Goal: Contribute content: Add original content to the website for others to see

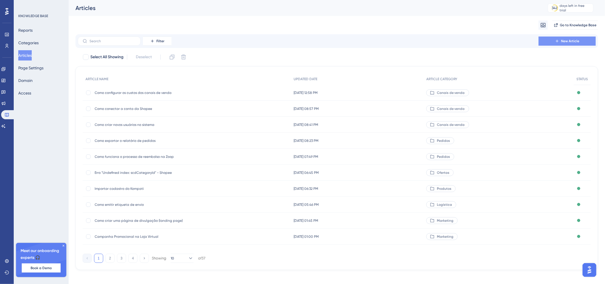
click at [564, 41] on span "New Article" at bounding box center [570, 41] width 18 height 5
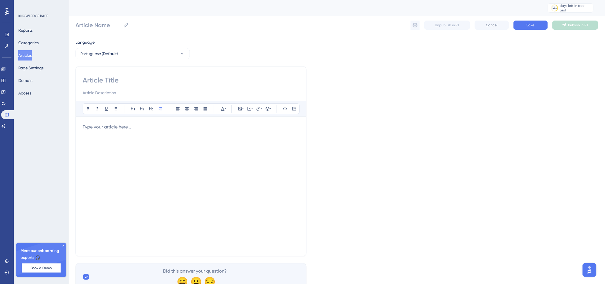
click at [181, 81] on input at bounding box center [191, 80] width 217 height 9
paste input "Como adicionar ou alterar NCM"
type input "Como adicionar ou alterar NCM"
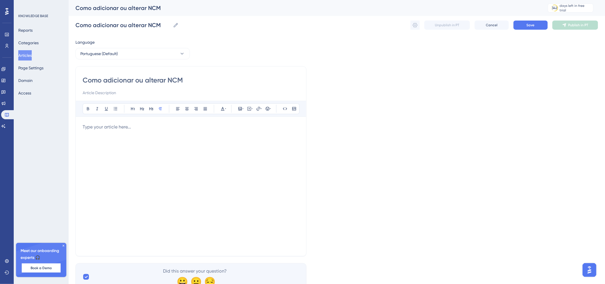
type input "Como adicionar ou alterar NCM"
click at [135, 131] on div at bounding box center [191, 187] width 217 height 126
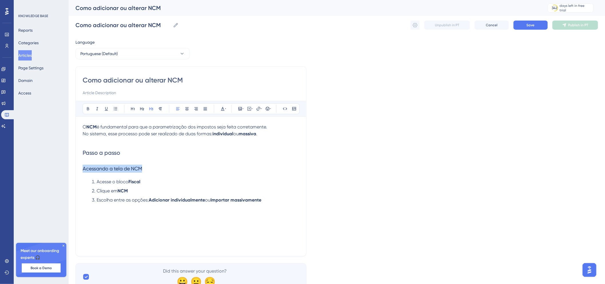
drag, startPoint x: 147, startPoint y: 168, endPoint x: 69, endPoint y: 169, distance: 78.0
click at [69, 169] on div "Performance Users Engagement Widgets Feedback Product Updates Knowledge Base AI…" at bounding box center [337, 150] width 536 height 300
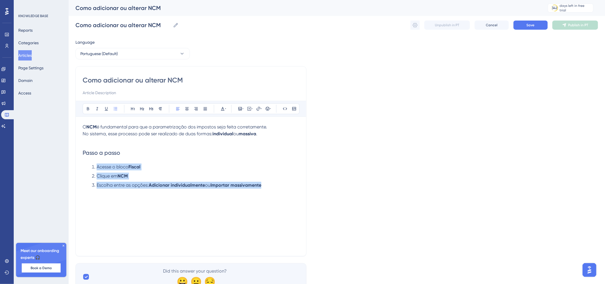
drag, startPoint x: 90, startPoint y: 162, endPoint x: 283, endPoint y: 181, distance: 193.5
click at [283, 181] on div "O NCM é fundamental para que a parametrização dos impostos seja feita corretame…" at bounding box center [191, 187] width 217 height 126
click at [176, 111] on icon at bounding box center [177, 109] width 5 height 5
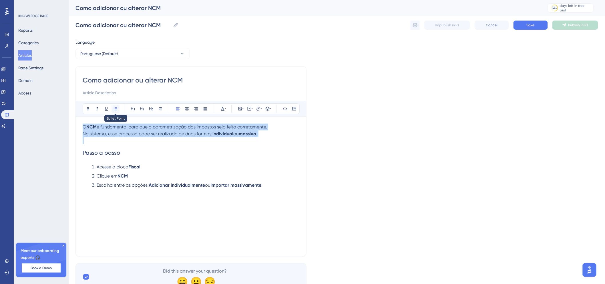
click at [116, 107] on icon at bounding box center [115, 109] width 5 height 5
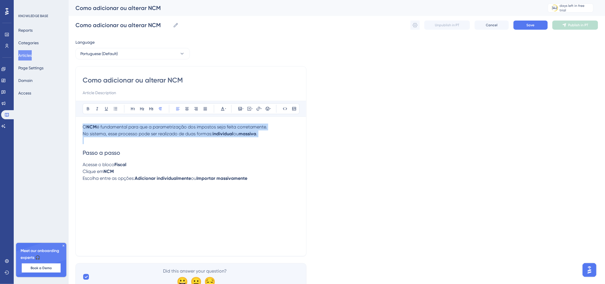
click at [87, 164] on span "Acesse o bloco" at bounding box center [99, 164] width 32 height 5
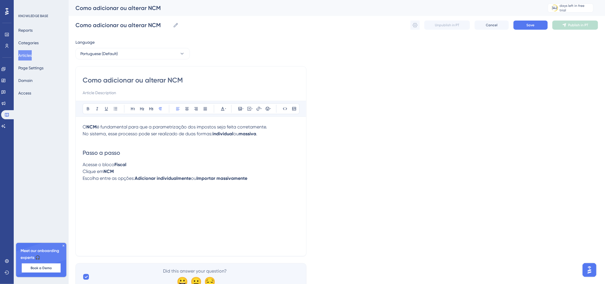
click at [85, 163] on span "Acesse o bloco" at bounding box center [99, 164] width 32 height 5
click at [83, 164] on span "Acesse o bloco" at bounding box center [99, 164] width 32 height 5
click at [265, 178] on p "3) Escolha entre as opções: Adicionar individualmente ou Importar massivamente" at bounding box center [191, 178] width 217 height 7
click at [110, 194] on span "Adicionar NCM individualmente" at bounding box center [115, 191] width 65 height 5
drag, startPoint x: 158, startPoint y: 191, endPoint x: 47, endPoint y: 192, distance: 110.6
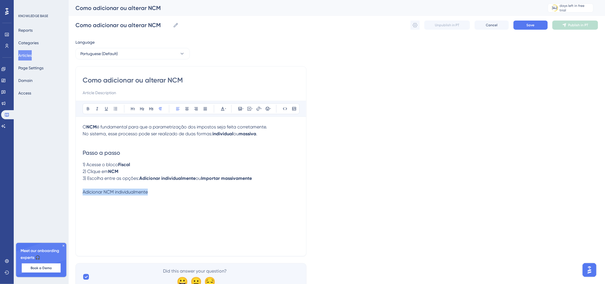
click at [69, 192] on div "Performance Users Engagement Widgets Feedback Product Updates Knowledge Base AI…" at bounding box center [337, 150] width 536 height 300
click at [153, 109] on icon at bounding box center [151, 109] width 5 height 5
click at [185, 201] on h3 "Adicionar NCM individualmente" at bounding box center [191, 196] width 217 height 15
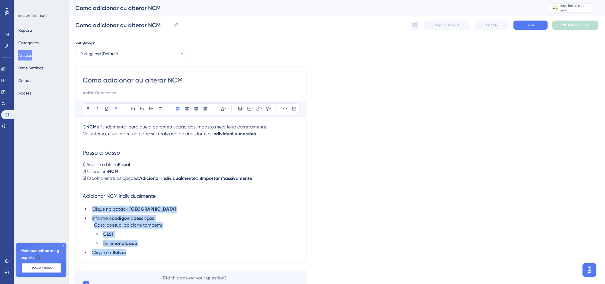
drag, startPoint x: 145, startPoint y: 251, endPoint x: 86, endPoint y: 211, distance: 71.2
click at [86, 211] on ul "Clique no botão + Novo NCM Informe o código e a descrição Caso possua, adicione…" at bounding box center [191, 231] width 217 height 50
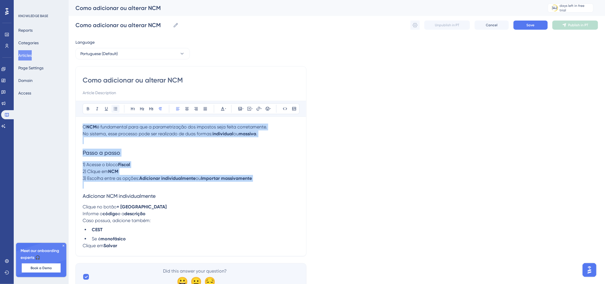
click at [114, 108] on icon at bounding box center [115, 109] width 5 height 5
click at [85, 207] on span "Clique no botão" at bounding box center [100, 206] width 34 height 5
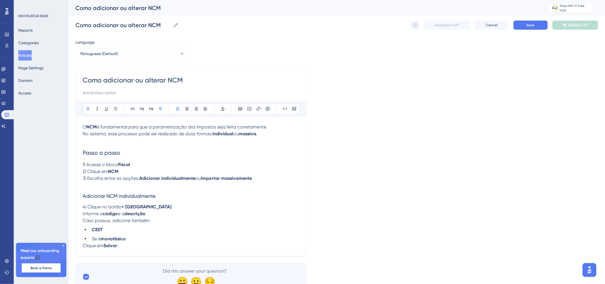
click at [122, 243] on p "Clique em [GEOGRAPHIC_DATA]" at bounding box center [191, 246] width 217 height 7
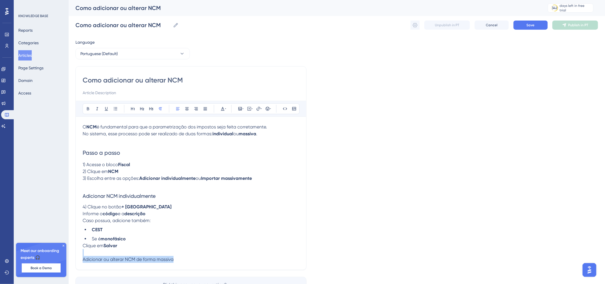
drag, startPoint x: 179, startPoint y: 259, endPoint x: 83, endPoint y: 255, distance: 96.1
click at [82, 256] on div "Como adicionar ou alterar NCM Bold Italic Underline Bullet Point Heading 1 Head…" at bounding box center [190, 168] width 231 height 204
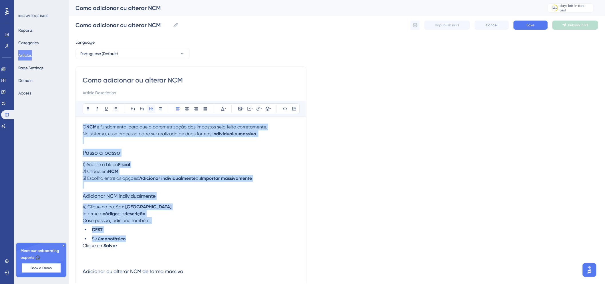
click at [150, 107] on icon at bounding box center [151, 109] width 5 height 5
click at [178, 256] on h3 at bounding box center [191, 256] width 217 height 15
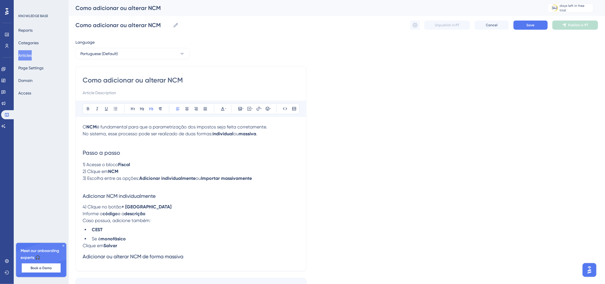
click at [194, 254] on h3 "Adicionar ou alterar NCM de forma massiva" at bounding box center [191, 256] width 217 height 15
click at [175, 249] on p "Clique em [GEOGRAPHIC_DATA]" at bounding box center [191, 246] width 217 height 7
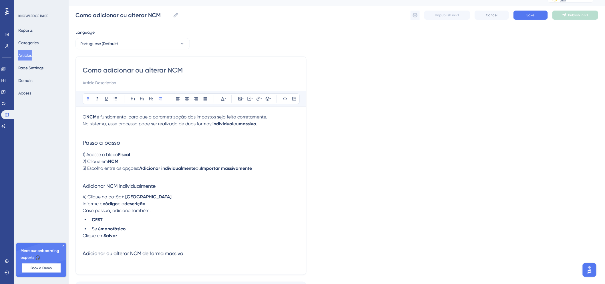
scroll to position [51, 0]
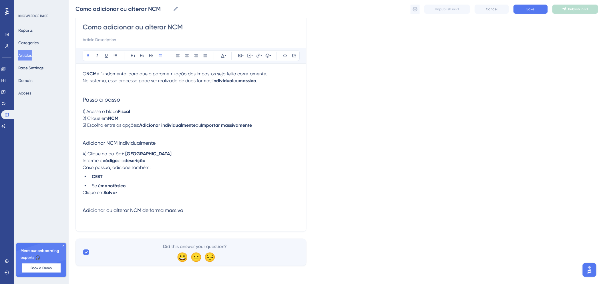
click at [138, 226] on div "Como adicionar ou alterar NCM Bold Italic Underline Bullet Point Heading 1 Head…" at bounding box center [190, 122] width 231 height 219
click at [141, 218] on p at bounding box center [191, 221] width 217 height 7
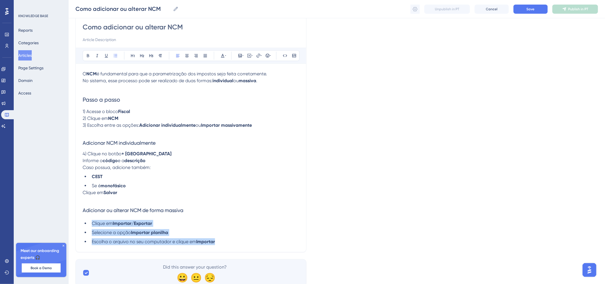
drag, startPoint x: 219, startPoint y: 242, endPoint x: 72, endPoint y: 220, distance: 149.1
click at [72, 220] on div "Performance Users Engagement Widgets Feedback Product Updates Knowledge Base AI…" at bounding box center [337, 122] width 536 height 347
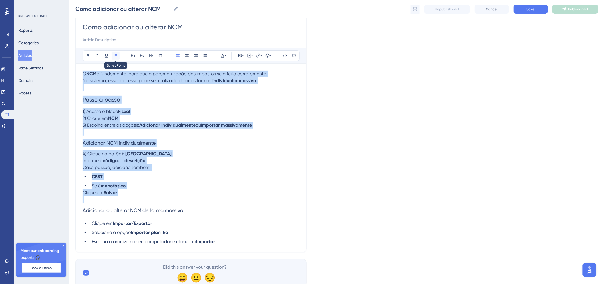
click at [119, 56] on button at bounding box center [115, 56] width 8 height 8
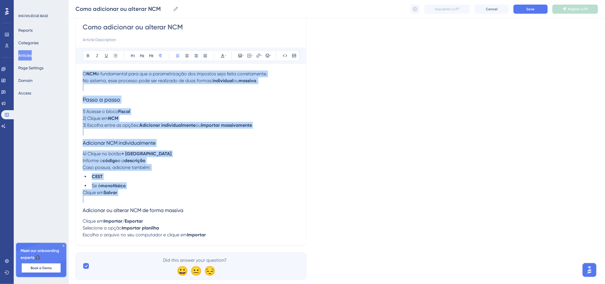
click at [84, 220] on span "Clique em" at bounding box center [93, 221] width 21 height 5
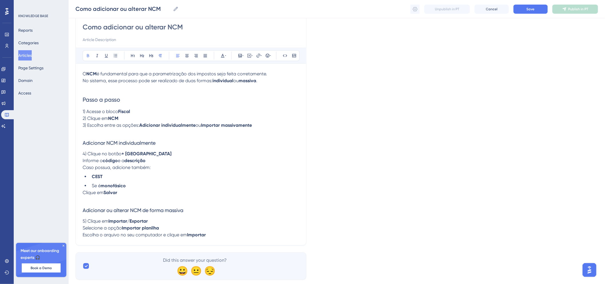
click at [217, 232] on p "Escolha o arquivo no seu computador e clique em Importar" at bounding box center [191, 235] width 217 height 7
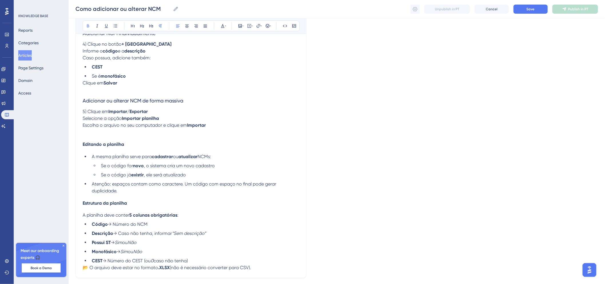
scroll to position [174, 0]
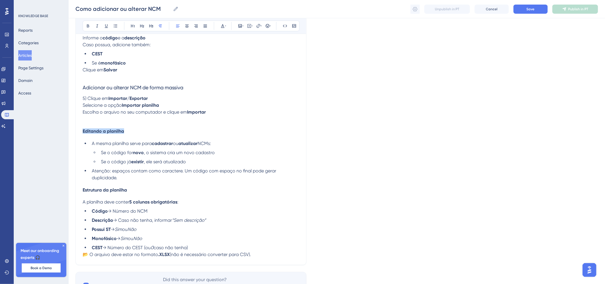
drag, startPoint x: 133, startPoint y: 131, endPoint x: 72, endPoint y: 129, distance: 60.9
click at [72, 129] on div "Performance Users Engagement Widgets Feedback Product Updates Knowledge Base AI…" at bounding box center [337, 67] width 536 height 483
click at [150, 27] on icon at bounding box center [151, 26] width 5 height 5
click at [86, 27] on icon at bounding box center [88, 26] width 5 height 5
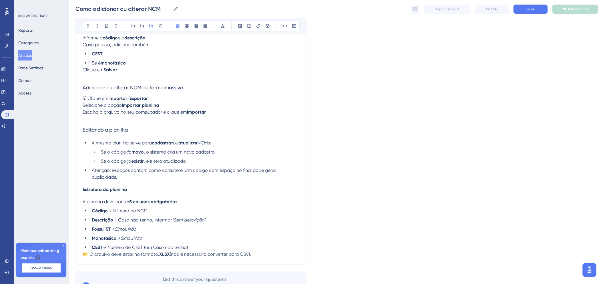
click at [123, 118] on p at bounding box center [191, 119] width 217 height 7
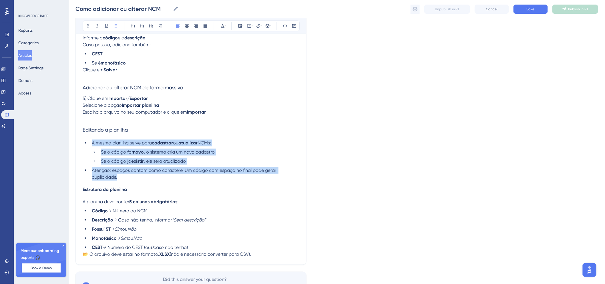
drag, startPoint x: 89, startPoint y: 142, endPoint x: 177, endPoint y: 159, distance: 89.0
click at [173, 175] on ul "A mesma planilha serve para cadastrar ou atualizar NCMs: Se o código for novo ,…" at bounding box center [191, 160] width 217 height 41
click at [113, 25] on icon at bounding box center [115, 26] width 5 height 5
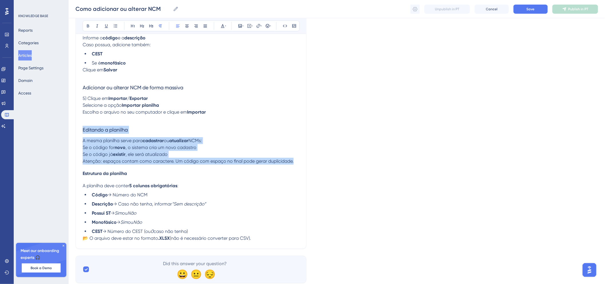
click at [115, 138] on span "A mesma planilha serve para" at bounding box center [113, 140] width 60 height 5
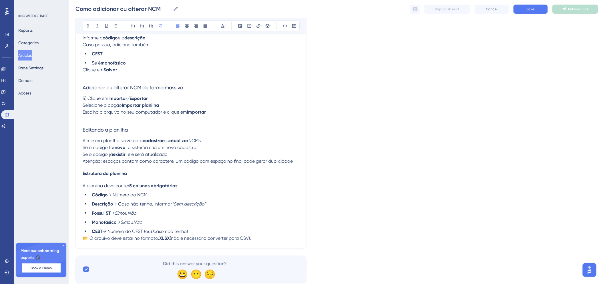
click at [84, 147] on span "Se o código for" at bounding box center [99, 147] width 32 height 5
click at [83, 163] on span "Atenção: espaços contam como caractere. Um código com espaço no final pode gera…" at bounding box center [188, 161] width 211 height 5
click at [270, 26] on icon at bounding box center [270, 26] width 1 height 5
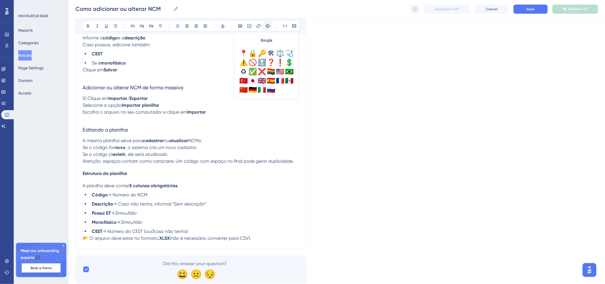
scroll to position [201, 0]
click at [246, 64] on div "⚠️" at bounding box center [243, 62] width 9 height 9
click at [107, 163] on span "⚠️Atenção: espaços contam como caractere. Um código com espaço no final pode ge…" at bounding box center [191, 161] width 217 height 5
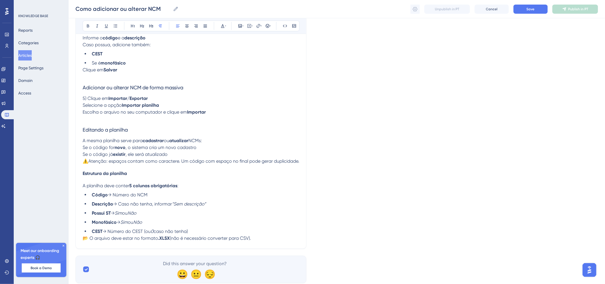
click at [107, 168] on div "O NCM é fundamental para que a parametrização dos impostos seja feita corretame…" at bounding box center [191, 95] width 217 height 294
click at [181, 152] on p "Se o código já existir , ele será atualizado" at bounding box center [191, 154] width 217 height 7
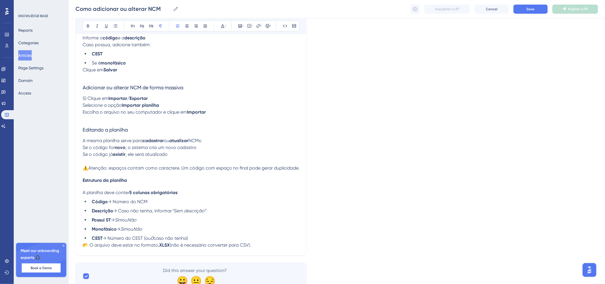
click at [167, 178] on h4 "Estrutura da planilha" at bounding box center [191, 180] width 217 height 5
drag, startPoint x: 147, startPoint y: 186, endPoint x: 71, endPoint y: 184, distance: 75.8
click at [71, 184] on div "Performance Users Engagement Widgets Feedback Product Updates Knowledge Base AI…" at bounding box center [337, 62] width 536 height 473
click at [81, 181] on div "Como adicionar ou alterar NCM Bold Italic Underline Bullet Point Heading 1 Head…" at bounding box center [190, 73] width 231 height 366
drag, startPoint x: 84, startPoint y: 180, endPoint x: 96, endPoint y: 181, distance: 11.5
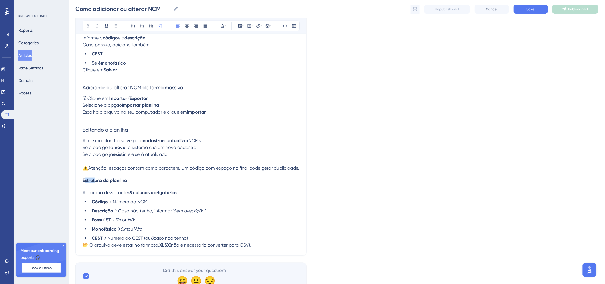
click at [96, 181] on span "Estrutura da planilha" at bounding box center [105, 180] width 44 height 5
click at [84, 180] on span "Estrutura da planilha" at bounding box center [105, 180] width 44 height 5
drag, startPoint x: 83, startPoint y: 180, endPoint x: 141, endPoint y: 181, distance: 58.0
click at [141, 181] on h4 "Estrutura da planilha" at bounding box center [191, 180] width 217 height 5
click at [153, 26] on button at bounding box center [151, 26] width 8 height 8
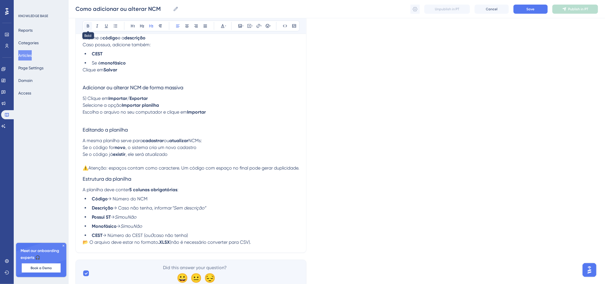
click at [89, 25] on icon at bounding box center [88, 26] width 5 height 5
click at [157, 189] on strong "5 colunas obrigatórias" at bounding box center [153, 189] width 48 height 5
click at [198, 235] on li "CEST → Número do CEST (ou 0 caso não tenha)" at bounding box center [194, 235] width 210 height 7
click at [262, 240] on p "📂 O arquivo deve estar no formato .XLSX (não é necessário converter para CSV)." at bounding box center [191, 242] width 217 height 7
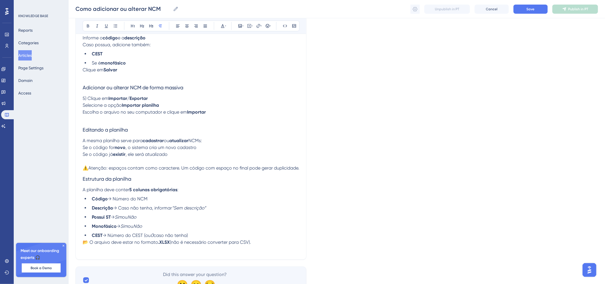
click at [180, 156] on p "Se o código já existir , ele será atualizado" at bounding box center [191, 158] width 217 height 14
click at [257, 244] on p "📂 O arquivo deve estar no formato .XLSX (não é necessário converter para CSV)." at bounding box center [191, 242] width 217 height 7
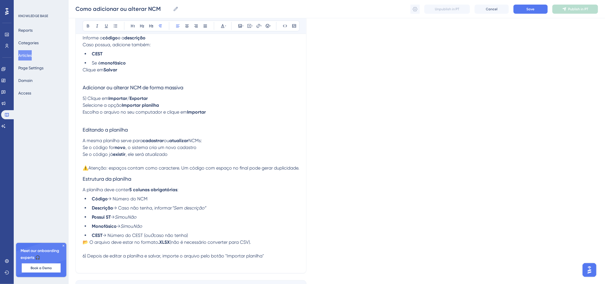
click at [133, 105] on strong "Importar planilha" at bounding box center [140, 105] width 37 height 5
click at [161, 108] on p "Selecione a opção Importar planilha" at bounding box center [191, 105] width 217 height 7
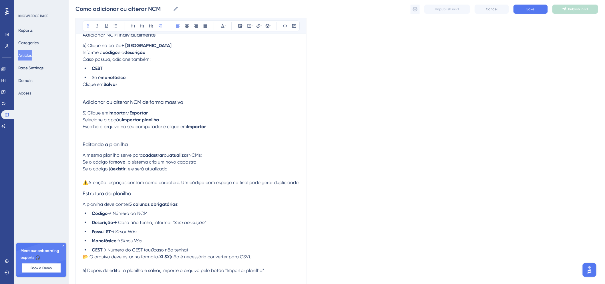
scroll to position [215, 0]
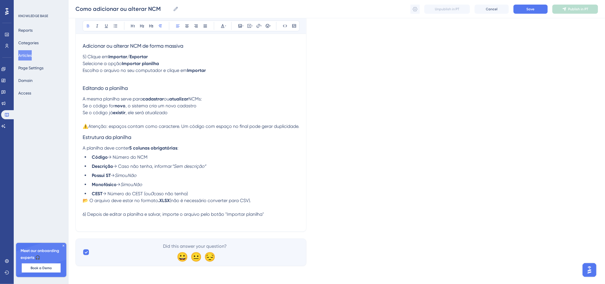
click at [271, 216] on p "6) Depois de editar a planilha e salvar, importe o arquivo pelo botão "Importar…" at bounding box center [191, 214] width 217 height 7
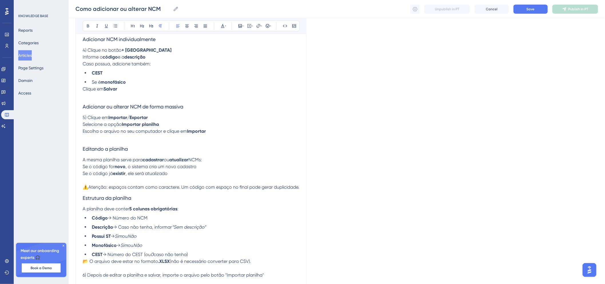
scroll to position [152, 0]
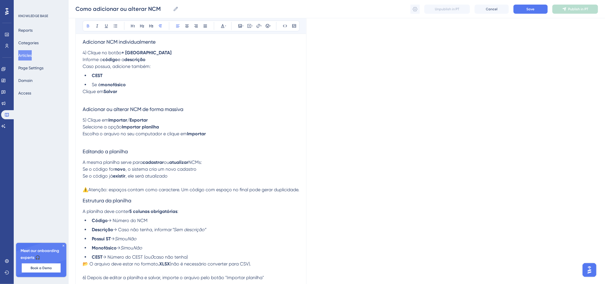
click at [131, 127] on strong "Importar planilha" at bounding box center [140, 126] width 37 height 5
click at [159, 127] on strong "Importar planilha" at bounding box center [140, 126] width 37 height 5
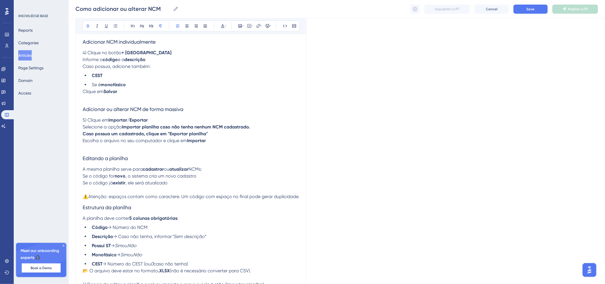
click at [124, 127] on strong "Importar planilha caso não tenha nenhum NCM cadastrado." at bounding box center [186, 126] width 128 height 5
click at [160, 128] on strong "Importar planilha caso não tenha nenhum NCM cadastrado." at bounding box center [188, 126] width 128 height 5
click at [162, 128] on strong "Importar planilha caso não tenha nenhum NCM cadastrado." at bounding box center [188, 126] width 128 height 5
click at [161, 127] on strong "Importar planilha caso não tenha nenhum NCM cadastrado." at bounding box center [188, 126] width 128 height 5
drag, startPoint x: 164, startPoint y: 127, endPoint x: 166, endPoint y: 135, distance: 7.6
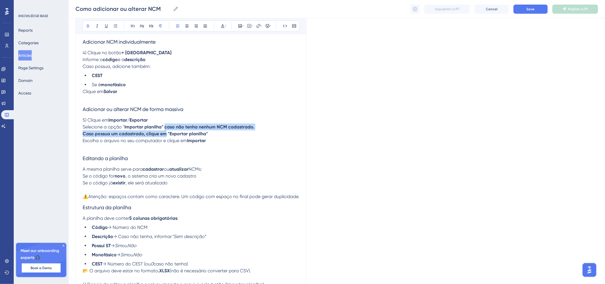
click at [166, 135] on p "Selecione a opção " Importar planilha" caso não tenha nenhum NCM cadastrado. Ca…" at bounding box center [191, 131] width 217 height 14
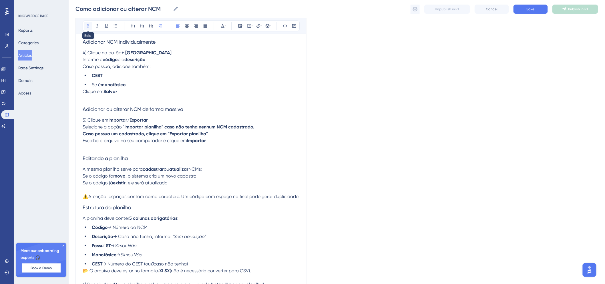
click at [90, 24] on icon at bounding box center [88, 26] width 5 height 5
click at [211, 135] on p "Selecione a opção " Importar planilha" caso não tenha nenhum NCM cadastrado. Ca…" at bounding box center [191, 131] width 217 height 14
click at [211, 140] on p "Escolha o arquivo no seu computador e clique em Importar" at bounding box center [191, 140] width 217 height 7
drag, startPoint x: 211, startPoint y: 140, endPoint x: 82, endPoint y: 143, distance: 128.6
click at [82, 143] on div "Como adicionar ou alterar NCM Bold Italic Underline Bullet Point Heading 1 Head…" at bounding box center [190, 107] width 231 height 390
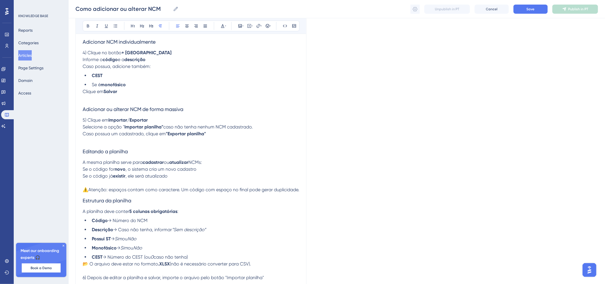
click at [89, 142] on p at bounding box center [191, 140] width 217 height 7
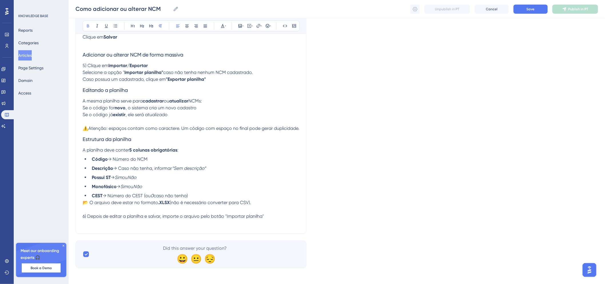
scroll to position [209, 0]
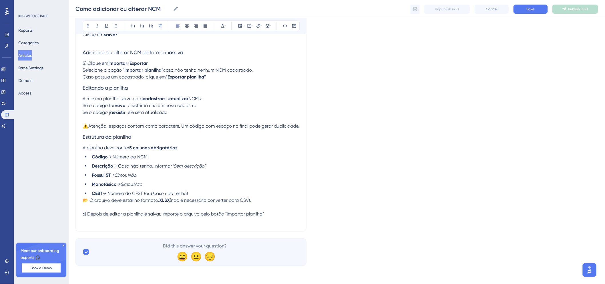
click at [261, 212] on span "6) Depois de editar a planilha e salvar, importe o arquivo pelo botão "Importar…" at bounding box center [173, 213] width 181 height 5
drag, startPoint x: 263, startPoint y: 213, endPoint x: 227, endPoint y: 213, distance: 36.0
click at [227, 213] on span "6) Depois de editar a planilha e salvar, importe o arquivo pelo botão "Importar…" at bounding box center [173, 213] width 181 height 5
click at [86, 25] on icon at bounding box center [88, 26] width 5 height 5
click at [277, 215] on p "6) Depois de editar a planilha e salvar, importe o arquivo pelo botão " Importa…" at bounding box center [191, 214] width 217 height 7
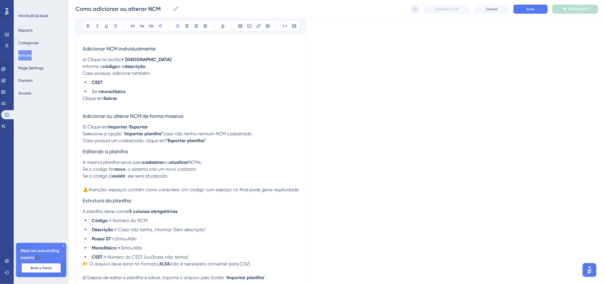
scroll to position [0, 0]
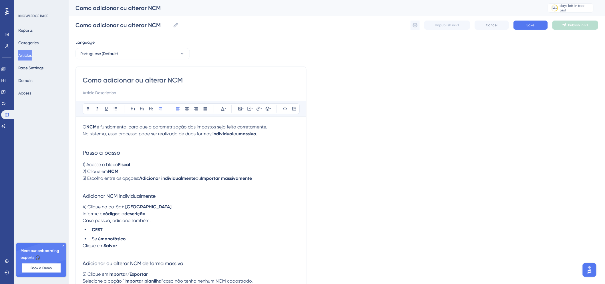
click at [136, 250] on p at bounding box center [191, 252] width 217 height 7
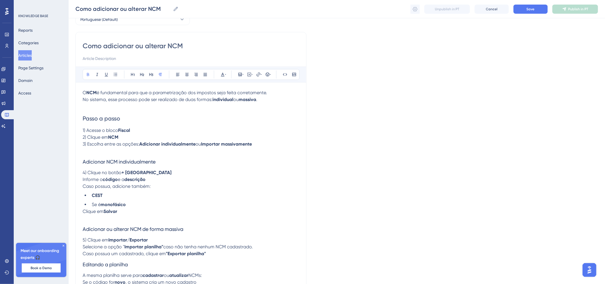
scroll to position [127, 0]
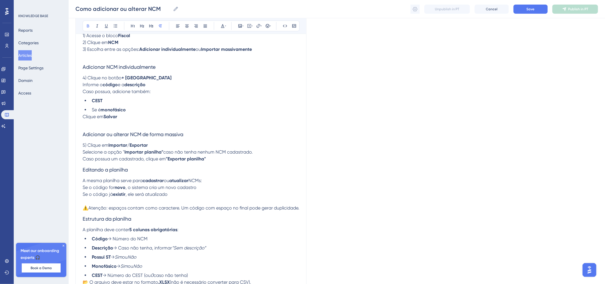
click at [140, 58] on p at bounding box center [191, 56] width 217 height 7
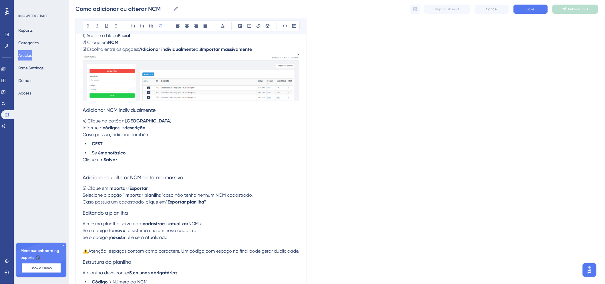
click at [138, 167] on p at bounding box center [191, 166] width 217 height 7
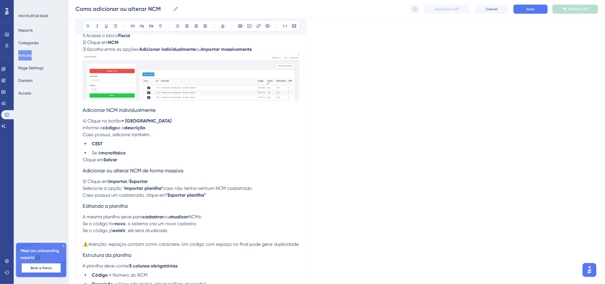
scroll to position [0, 0]
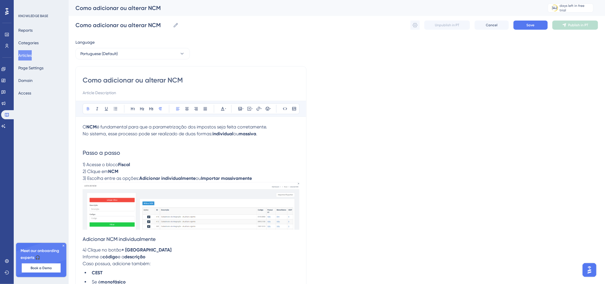
click at [156, 138] on p at bounding box center [191, 140] width 217 height 7
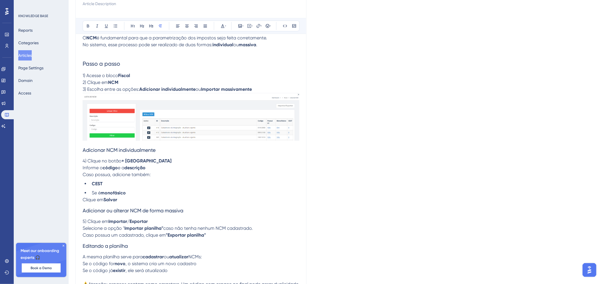
scroll to position [95, 0]
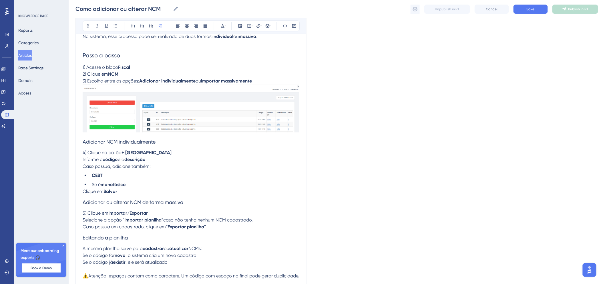
click at [83, 146] on h3 "Adicionar NCM individualmente" at bounding box center [191, 142] width 217 height 15
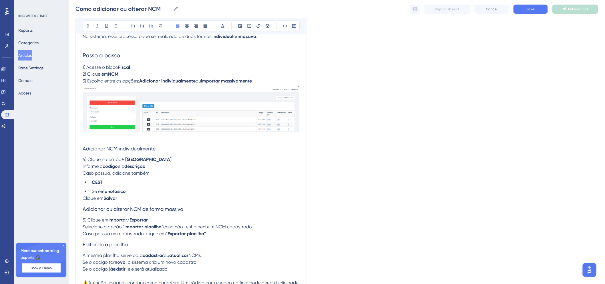
click at [82, 206] on div "Como adicionar ou alterar NCM Bold Italic Underline Bullet Point Heading 1 Head…" at bounding box center [190, 186] width 231 height 434
click at [83, 207] on span "Adicionar ou alterar NCM de forma massiva" at bounding box center [133, 209] width 101 height 6
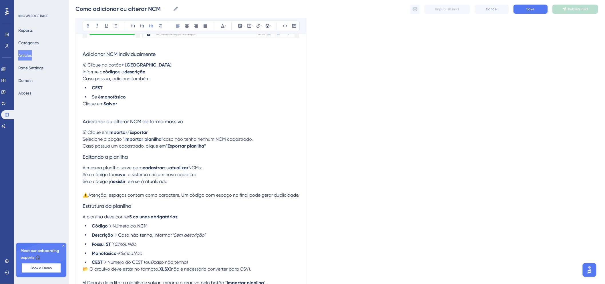
scroll to position [222, 0]
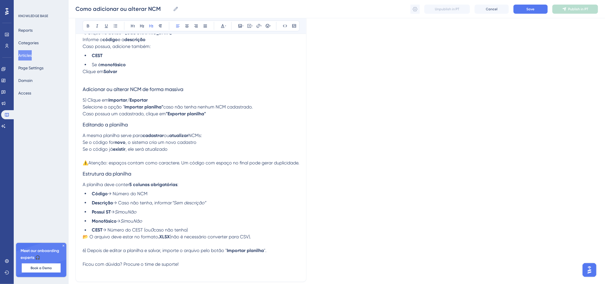
click at [83, 126] on span "Editando a planilha" at bounding box center [105, 125] width 45 height 6
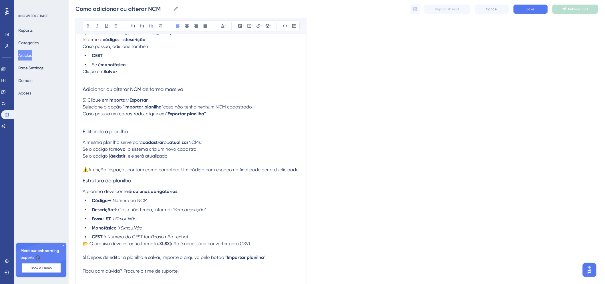
click at [83, 181] on span "Estrutura da planilha" at bounding box center [107, 181] width 49 height 6
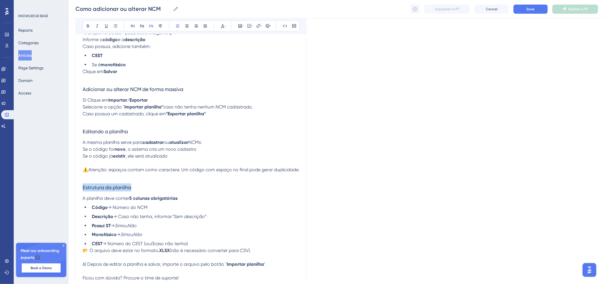
drag, startPoint x: 136, startPoint y: 187, endPoint x: 67, endPoint y: 185, distance: 68.9
click at [69, 185] on div "Performance Users Engagement Widgets Feedback Product Updates Knowledge Base AI…" at bounding box center [337, 59] width 536 height 562
click at [167, 139] on p "A mesma planilha serve para cadastrar ou atualizar NCMs:" at bounding box center [191, 142] width 217 height 7
click at [118, 132] on span "Editando a planilha" at bounding box center [105, 132] width 45 height 6
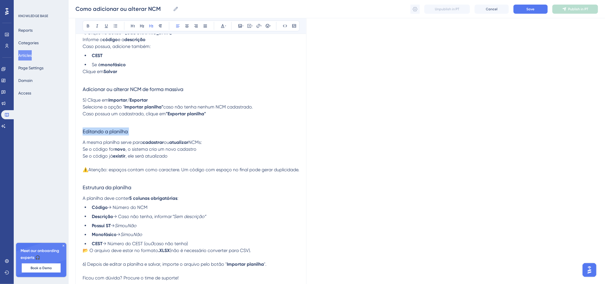
click at [118, 132] on span "Editando a planilha" at bounding box center [105, 132] width 45 height 6
click at [139, 118] on p at bounding box center [191, 120] width 217 height 7
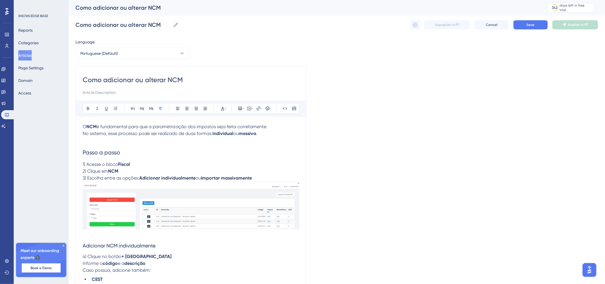
scroll to position [0, 0]
click at [530, 25] on span "Save" at bounding box center [530, 25] width 8 height 5
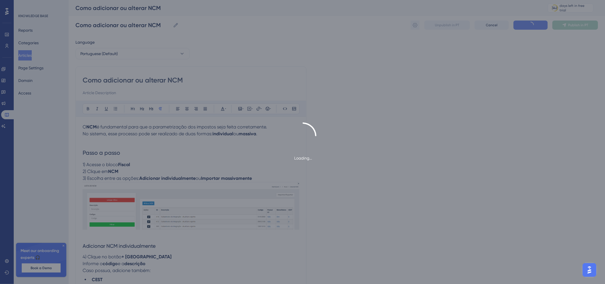
scroll to position [179, 0]
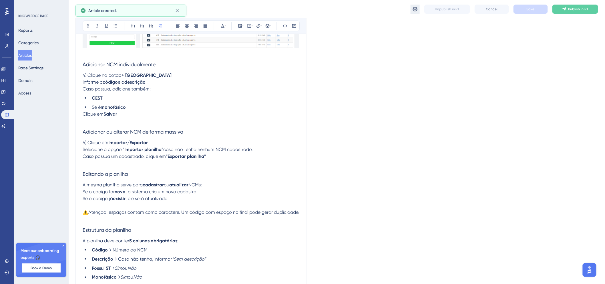
click at [419, 7] on button at bounding box center [414, 9] width 9 height 9
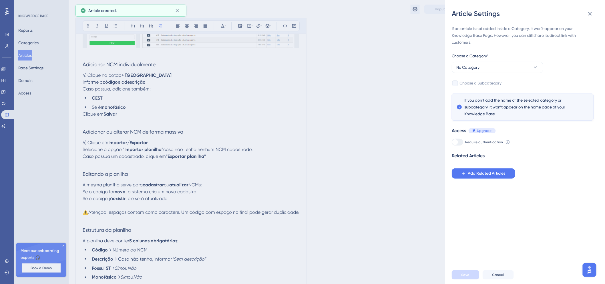
click at [490, 61] on div "Choose a Category*" at bounding box center [497, 57] width 91 height 9
click at [490, 63] on button "No Category" at bounding box center [497, 67] width 91 height 11
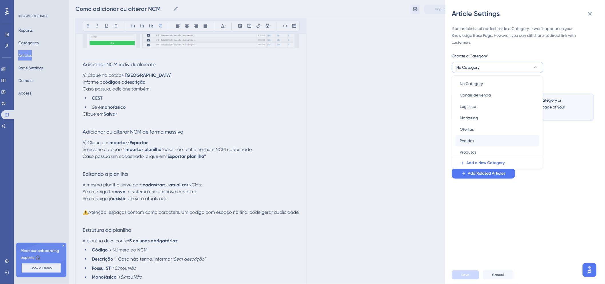
scroll to position [2, 0]
click at [494, 150] on div "Produtos Produtos" at bounding box center [497, 151] width 75 height 11
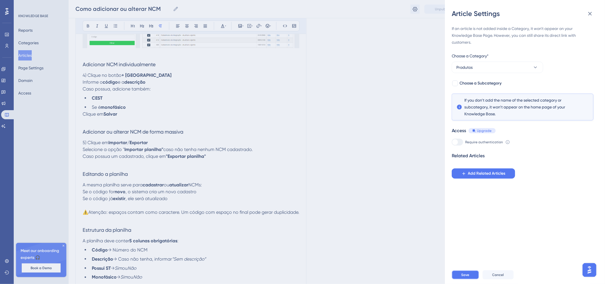
click at [469, 277] on span "Save" at bounding box center [465, 275] width 8 height 5
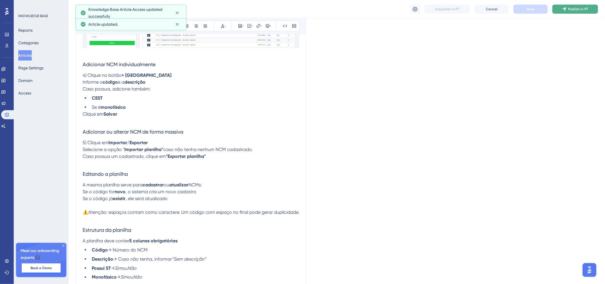
click at [572, 11] on button "Publish in PT" at bounding box center [575, 9] width 46 height 9
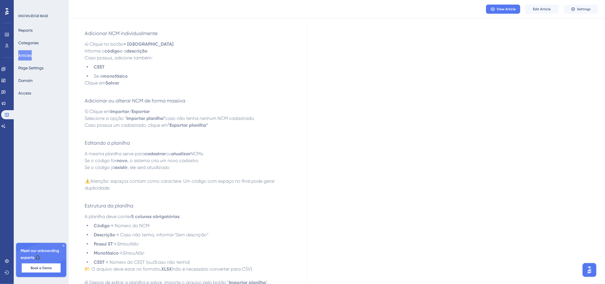
click at [194, 176] on p "Se o código já existir , ele será atualizado" at bounding box center [191, 171] width 213 height 14
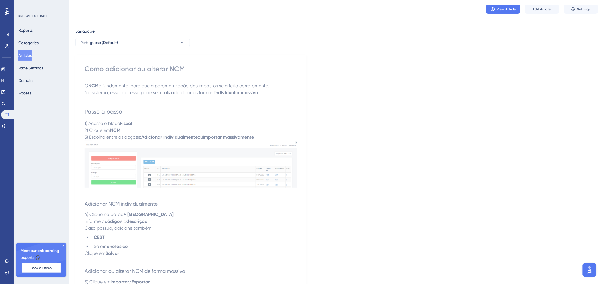
scroll to position [0, 0]
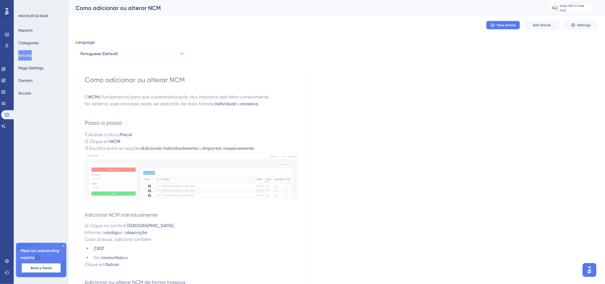
click at [500, 25] on span "View Article" at bounding box center [506, 25] width 19 height 5
drag, startPoint x: 371, startPoint y: 190, endPoint x: 349, endPoint y: 80, distance: 111.6
click at [371, 189] on div "Language Portuguese (Default) Como adicionar ou alterar NCM O NCM é fundamental…" at bounding box center [336, 285] width 522 height 492
click at [31, 53] on button "Articles" at bounding box center [24, 55] width 13 height 10
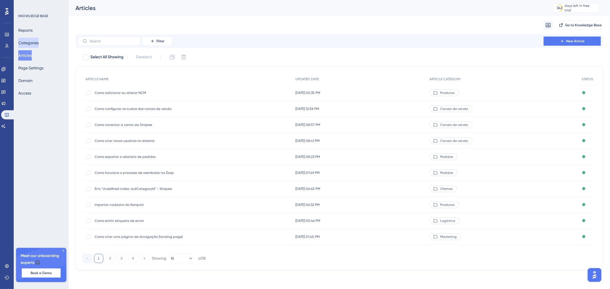
click at [35, 41] on button "Categories" at bounding box center [28, 43] width 20 height 10
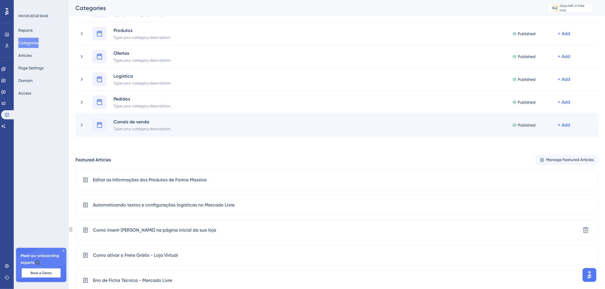
scroll to position [124, 0]
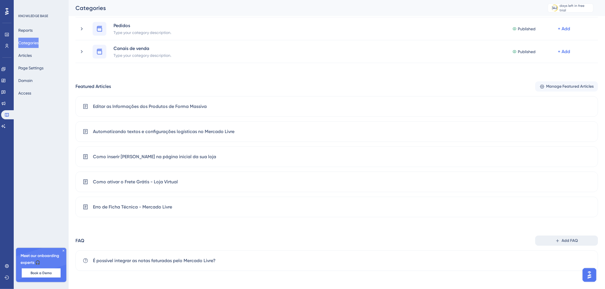
click at [562, 243] on span "Add FAQ" at bounding box center [570, 240] width 16 height 7
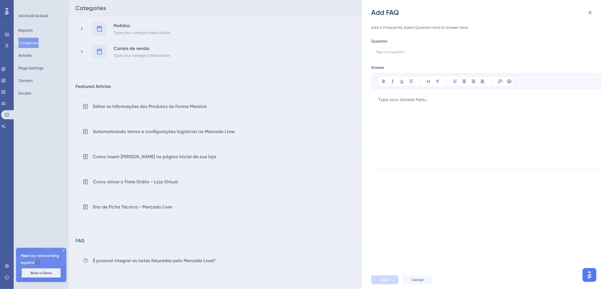
click at [425, 59] on div "Add a Frequently Asked Question and its answer here. Question Answer Bold Itali…" at bounding box center [486, 96] width 230 height 145
click at [424, 54] on label at bounding box center [486, 52] width 230 height 10
click at [424, 54] on input "text" at bounding box center [486, 52] width 221 height 4
type input "É possível adicionar outras transporta"
type input "Como adicionar outras transportadoras?"
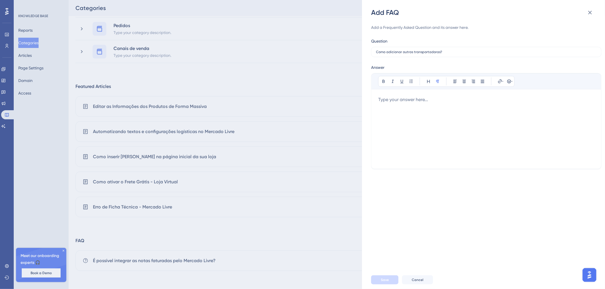
click at [496, 136] on div at bounding box center [486, 129] width 216 height 66
click at [541, 101] on span "Ter várias opções de transporte é uma ótima forma de converter mais vendas pois…" at bounding box center [473, 99] width 191 height 5
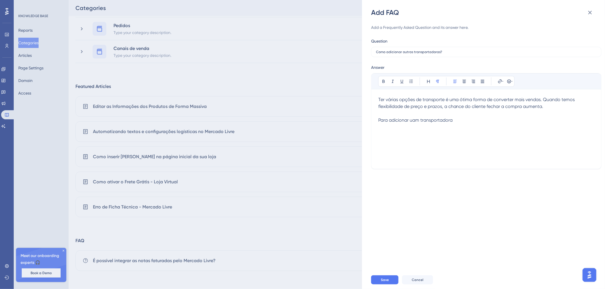
click at [420, 120] on span "Para adicionar uam transportadora" at bounding box center [415, 119] width 74 height 5
click at [475, 124] on div "Ter várias opções de transporte é uma ótima forma de converter mais vendas. Qua…" at bounding box center [486, 129] width 216 height 66
click at [545, 107] on p "Ter várias opções de transporte é uma ótima forma de converter mais vendas. Qua…" at bounding box center [486, 109] width 216 height 27
click at [501, 83] on icon at bounding box center [500, 81] width 5 height 5
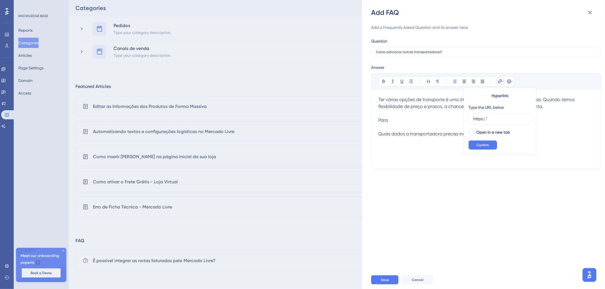
click at [501, 83] on icon at bounding box center [500, 81] width 5 height 5
click at [446, 116] on p "Ter várias opções de transporte é uma ótima forma de converter mais vendas. Qua…" at bounding box center [486, 116] width 216 height 41
click at [448, 120] on p "Ter várias opções de transporte é uma ótima forma de converter mais vendas. Qua…" at bounding box center [486, 116] width 216 height 41
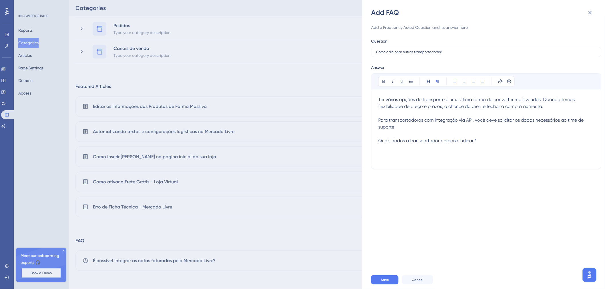
click at [476, 121] on span "Para transportadoras com integração via API, você deve solicitar os dados neces…" at bounding box center [481, 123] width 207 height 12
click at [473, 121] on span "Para transportadoras com integração via API, isto é: Correios, J&T e Braspressv…" at bounding box center [482, 123] width 209 height 12
click at [528, 121] on span "Para transportadoras com integração via API (Correios, J&T e Braspressvocê deve…" at bounding box center [483, 123] width 210 height 12
click at [486, 127] on p "Ter várias opções de transporte é uma ótima forma de converter mais vendas. Qua…" at bounding box center [486, 120] width 216 height 48
click at [502, 138] on p "Ter várias opções de transporte é uma ótima forma de converter mais vendas. Qua…" at bounding box center [486, 120] width 216 height 48
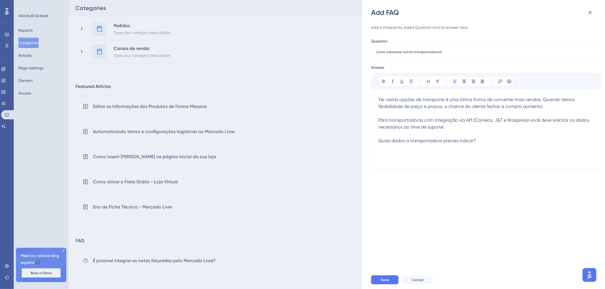
click at [455, 131] on p "Ter várias opções de transporte é uma ótima forma de converter mais vendas. Qua…" at bounding box center [486, 120] width 216 height 48
click at [460, 138] on span "Quais dados a transportadora precisa indicar?" at bounding box center [427, 140] width 98 height 5
drag, startPoint x: 475, startPoint y: 142, endPoint x: 460, endPoint y: 142, distance: 14.9
click at [460, 142] on span "Quais dados a transportadora precisa indicar?" at bounding box center [427, 140] width 98 height 5
click at [496, 141] on p "Ter várias opções de transporte é uma ótima forma de converter mais vendas. Qua…" at bounding box center [486, 123] width 216 height 55
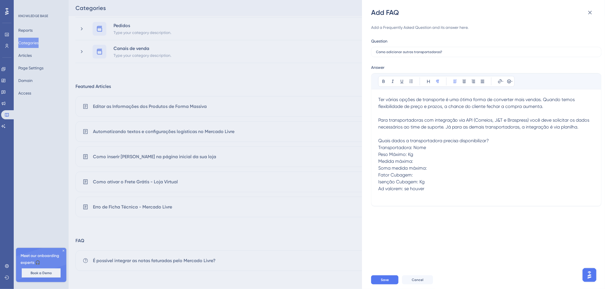
click at [426, 149] on p "Ter várias opções de transporte é uma ótima forma de converter mais vendas. Qua…" at bounding box center [486, 123] width 216 height 55
click at [379, 146] on span "Transportadora: Nome" at bounding box center [402, 147] width 48 height 5
click at [436, 149] on span "Nome Transportadora: Nome" at bounding box center [408, 147] width 61 height 5
click at [432, 190] on p "Ad valorem: se houver" at bounding box center [486, 192] width 216 height 14
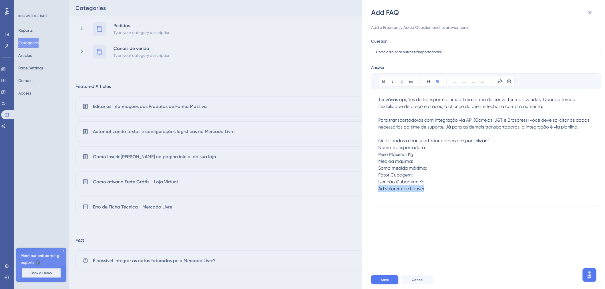
drag, startPoint x: 432, startPoint y: 190, endPoint x: 376, endPoint y: 188, distance: 56.0
click at [376, 188] on div "Bold Italic Underline Bullet Point Heading Normal Align Left Align Center Align…" at bounding box center [486, 139] width 230 height 133
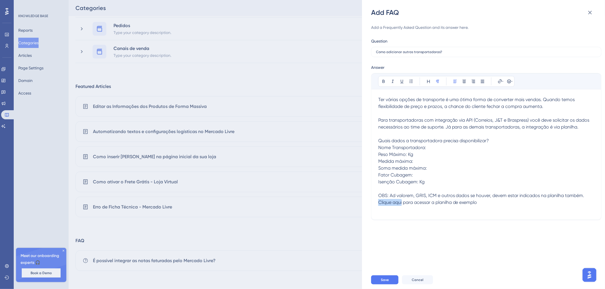
drag, startPoint x: 378, startPoint y: 203, endPoint x: 402, endPoint y: 203, distance: 24.3
click at [402, 203] on span "Clique aqui para acessar a planilha de exemplo" at bounding box center [427, 202] width 99 height 5
click at [499, 84] on button at bounding box center [500, 81] width 8 height 8
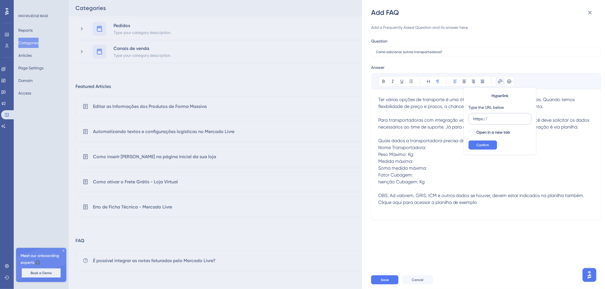
drag, startPoint x: 492, startPoint y: 118, endPoint x: 472, endPoint y: 118, distance: 20.3
click at [472, 118] on label "https://" at bounding box center [499, 118] width 63 height 11
click at [473, 118] on input "https://" at bounding box center [499, 119] width 53 height 6
type input "[URL][DOMAIN_NAME]"
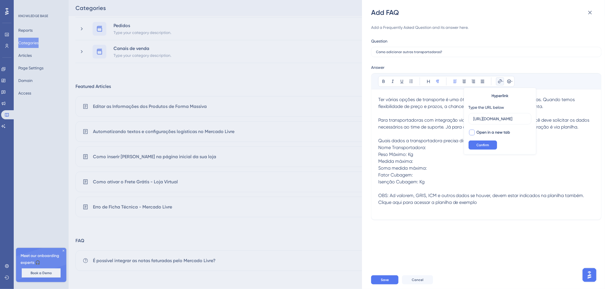
click at [488, 134] on span "Open in a new tab" at bounding box center [493, 132] width 34 height 7
checkbox input "true"
click at [488, 145] on span "Confirm" at bounding box center [482, 145] width 13 height 5
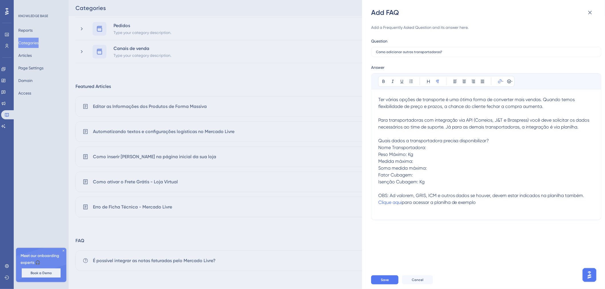
click at [491, 211] on p "OBS: Ad valorem, GRIS, ICM e outros dados se houver, devem estar indicados na p…" at bounding box center [486, 198] width 216 height 27
click at [492, 207] on p "OBS: Ad valorem, GRIS, ICM e outros dados se houver, devem estar indicados na p…" at bounding box center [486, 198] width 216 height 27
click at [492, 201] on p "OBS: Ad valorem, GRIS, ICM e outros dados se houver, devem estar indicados na p…" at bounding box center [486, 198] width 216 height 27
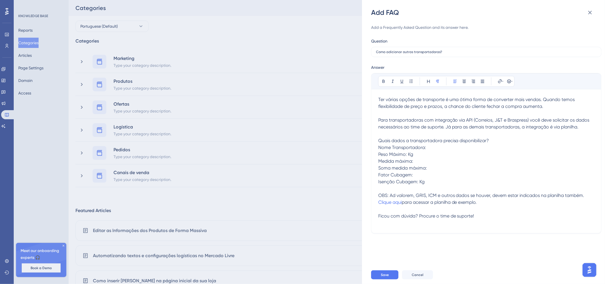
click at [518, 182] on p "Isenção Cubagem: Kg" at bounding box center [486, 182] width 216 height 7
click at [488, 141] on span "Quais dados a transportadora precisa disponibilizar?" at bounding box center [433, 140] width 111 height 5
click at [495, 179] on p "Isenção Cubagem: Kg" at bounding box center [486, 182] width 216 height 7
drag, startPoint x: 502, startPoint y: 140, endPoint x: 488, endPoint y: 140, distance: 14.0
click at [488, 140] on span "Quais dados a transportadora precisa disponibilizar com a planilha?" at bounding box center [449, 140] width 143 height 5
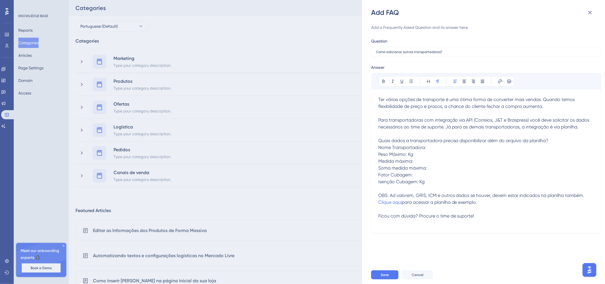
click at [462, 162] on p "Medida máxima:" at bounding box center [486, 161] width 216 height 7
click at [462, 194] on span "OBS: Ad valorem, GRIS, ICM e outros dados se houver, devem estar indicados na p…" at bounding box center [481, 195] width 206 height 5
click at [579, 129] on span "Para transportadoras com integração via API (Correios, J&T e Braspress) você de…" at bounding box center [484, 123] width 212 height 12
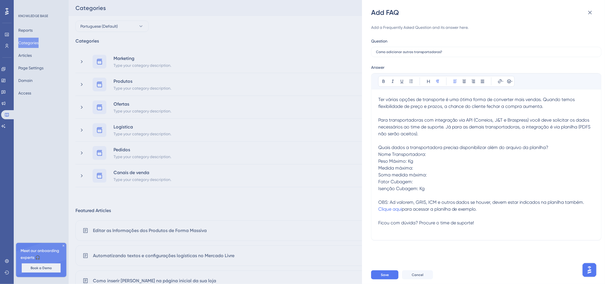
click at [539, 167] on p "Medida máxima:" at bounding box center [486, 168] width 216 height 7
click at [592, 127] on span "Para transportadoras com integração via API (Correios, J&T e Braspress) você de…" at bounding box center [484, 126] width 213 height 19
click at [392, 133] on span "Para transportadoras com integração via API (Correios, J&T e Braspress) você de…" at bounding box center [484, 126] width 212 height 19
click at [418, 146] on span "Quais dados a transportadora precisa disponibilizar além do arquivo da planilha?" at bounding box center [463, 147] width 170 height 5
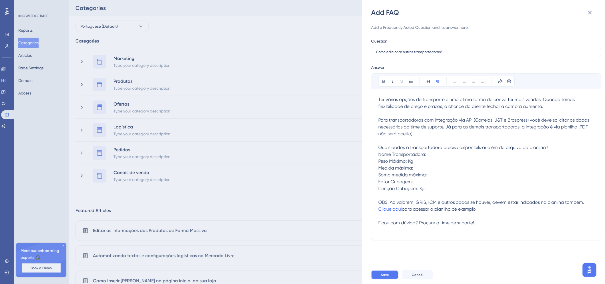
click at [392, 275] on button "Save" at bounding box center [384, 275] width 27 height 9
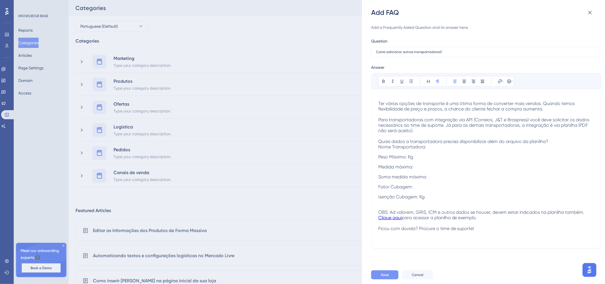
click at [391, 278] on div "Como inserir [PERSON_NAME] na página inicial da sua loja" at bounding box center [336, 281] width 522 height 21
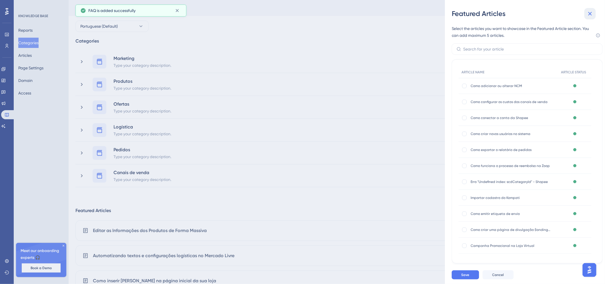
click at [588, 14] on icon at bounding box center [589, 13] width 7 height 7
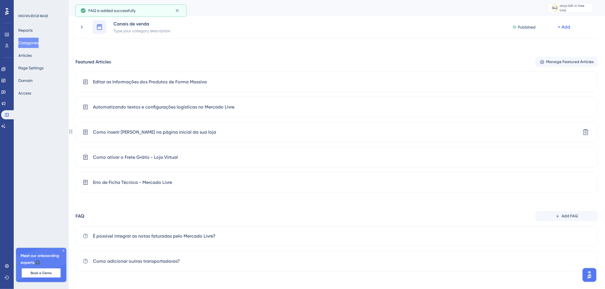
scroll to position [149, 0]
click at [210, 260] on div "Como adicionar outras transportadoras? [GEOGRAPHIC_DATA]" at bounding box center [336, 261] width 522 height 21
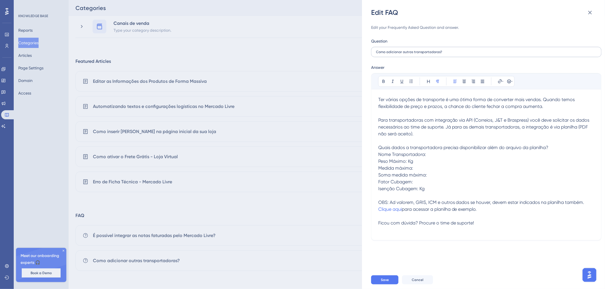
click at [447, 55] on label "Como adicionar outras transportadoras?" at bounding box center [486, 52] width 230 height 10
click at [447, 54] on input "Como adicionar outras transportadoras?" at bounding box center [486, 52] width 221 height 4
click at [446, 129] on span "Para transportadoras com integração via API (Correios, J&T e Braspress) você de…" at bounding box center [484, 126] width 212 height 19
click at [564, 134] on p "Já para as demais transportadoras, a integração é via planilha (PDF não será ac…" at bounding box center [486, 144] width 216 height 27
click at [483, 213] on p "OBS: Ad valorem, GRIS, ICM e outros dados se houver, devem estar indicados na p…" at bounding box center [486, 212] width 216 height 41
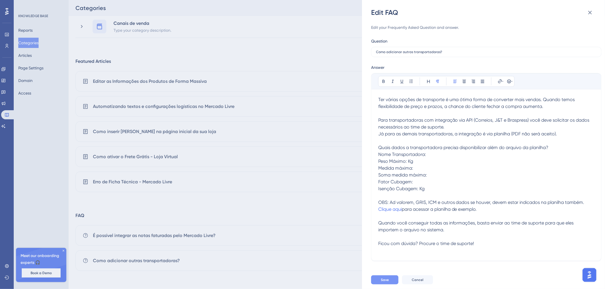
click at [381, 276] on button "Save" at bounding box center [384, 279] width 27 height 9
